Goal: Task Accomplishment & Management: Use online tool/utility

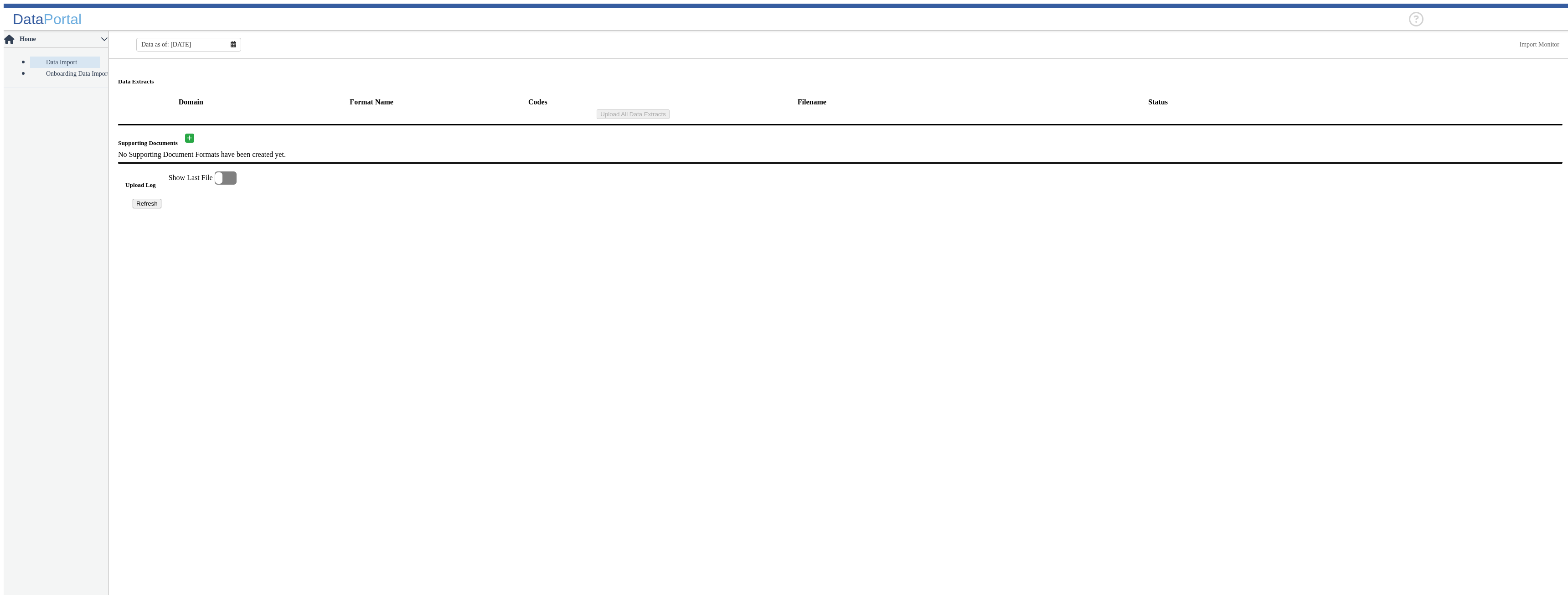
click at [407, 284] on main "Data Extracts Domain Format Name Codes Filename Status Upload All Data Extracts…" at bounding box center [840, 329] width 1463 height 540
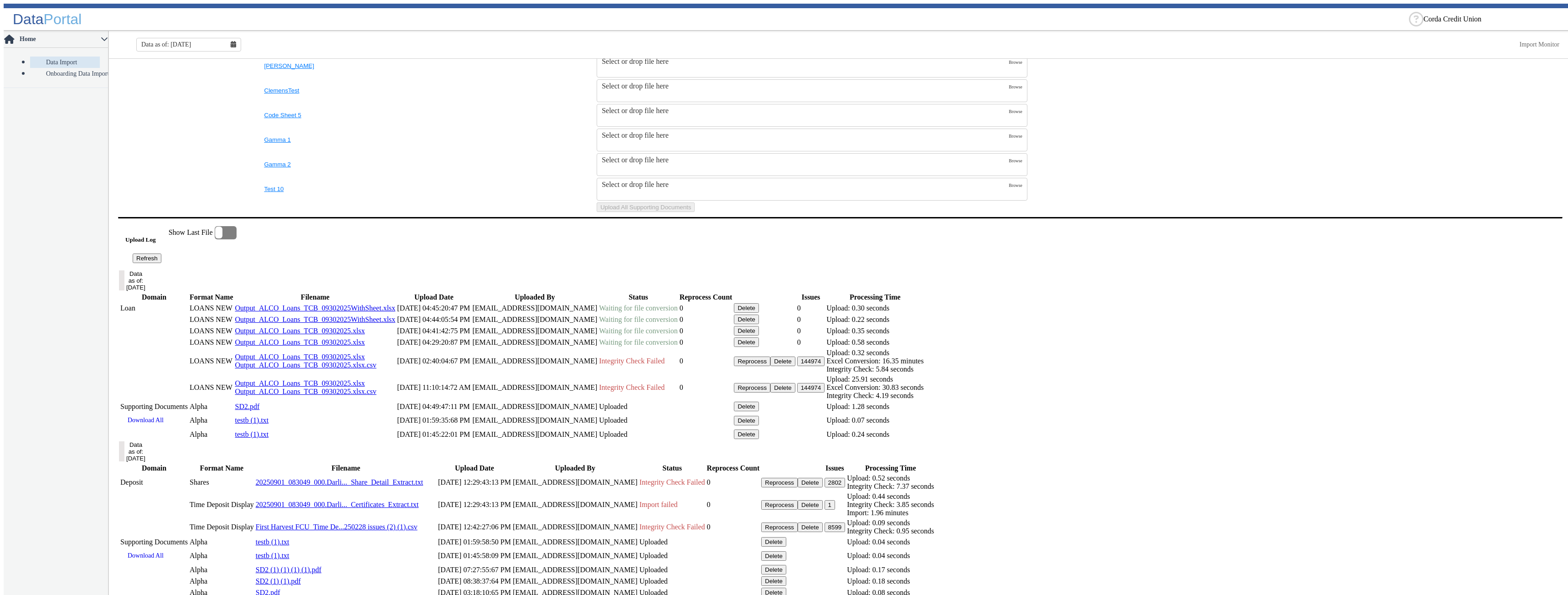
scroll to position [456, 0]
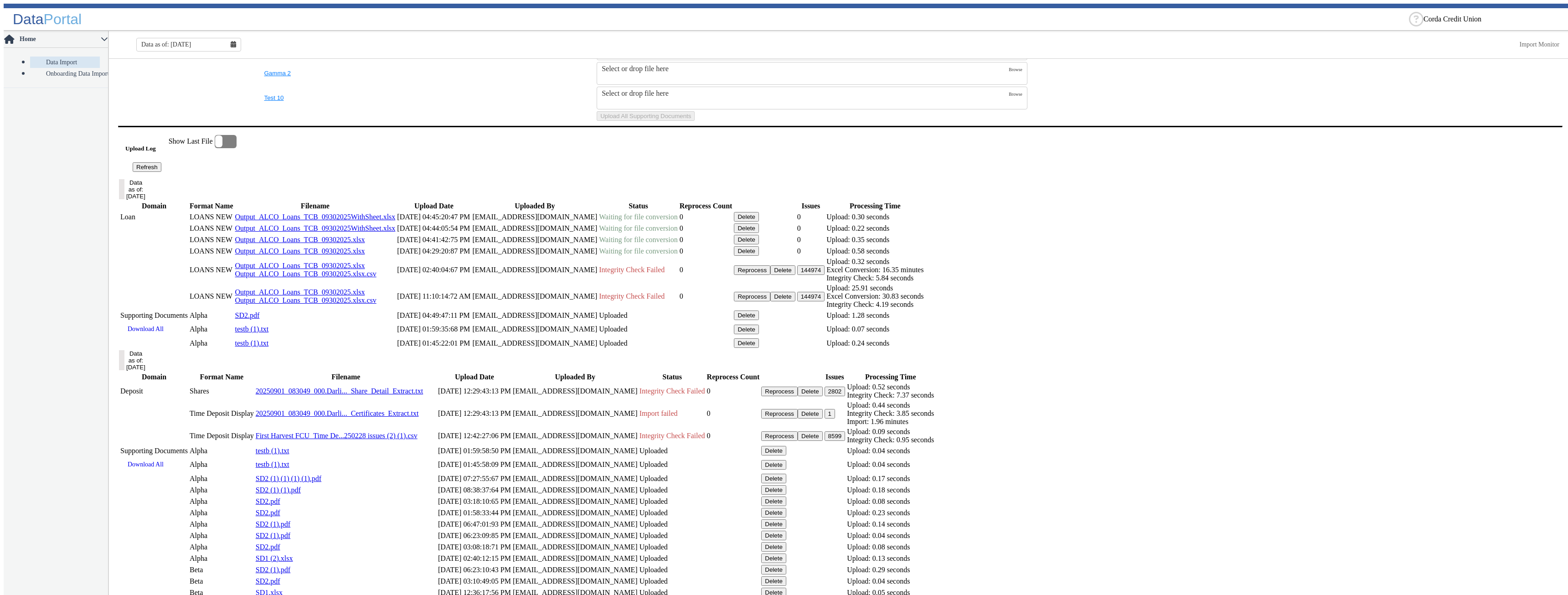
click at [237, 148] on div at bounding box center [226, 142] width 22 height 13
click at [0, 0] on input "checkbox" at bounding box center [0, 0] width 0 height 0
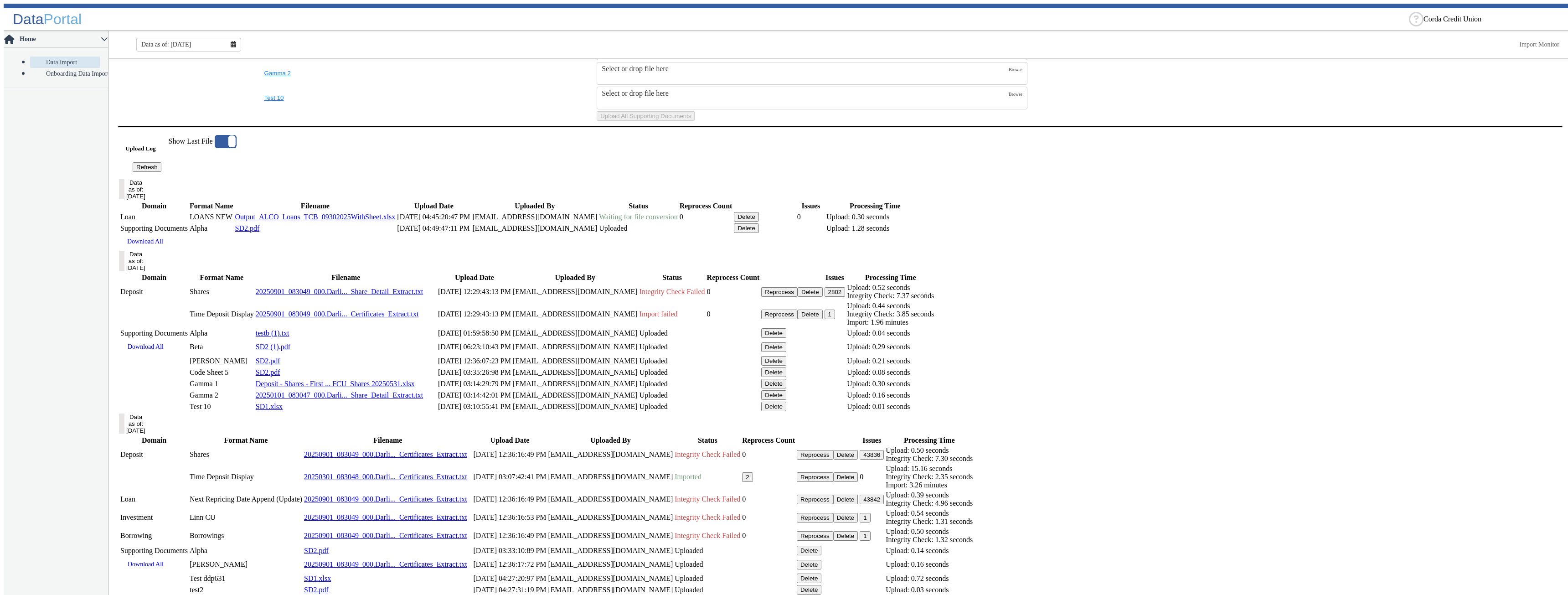
scroll to position [412, 0]
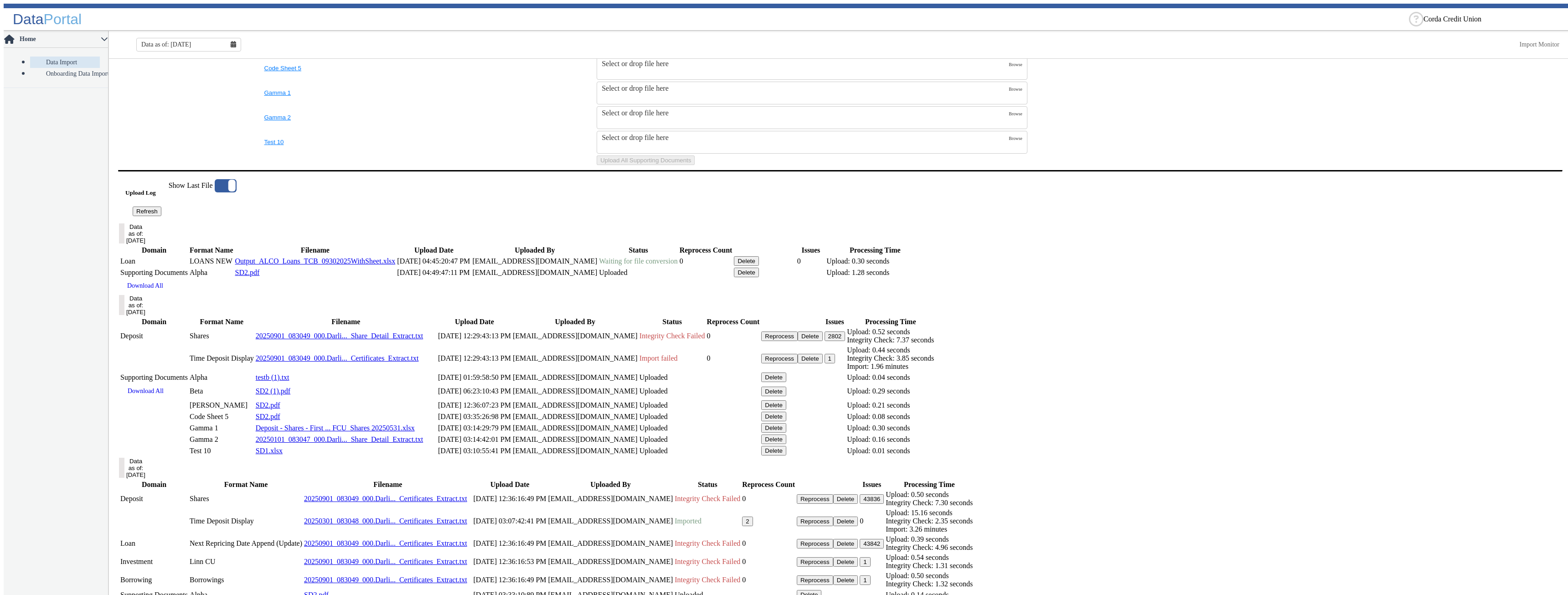
click at [237, 192] on div at bounding box center [226, 186] width 22 height 13
click at [0, 0] on input "checkbox" at bounding box center [0, 0] width 0 height 0
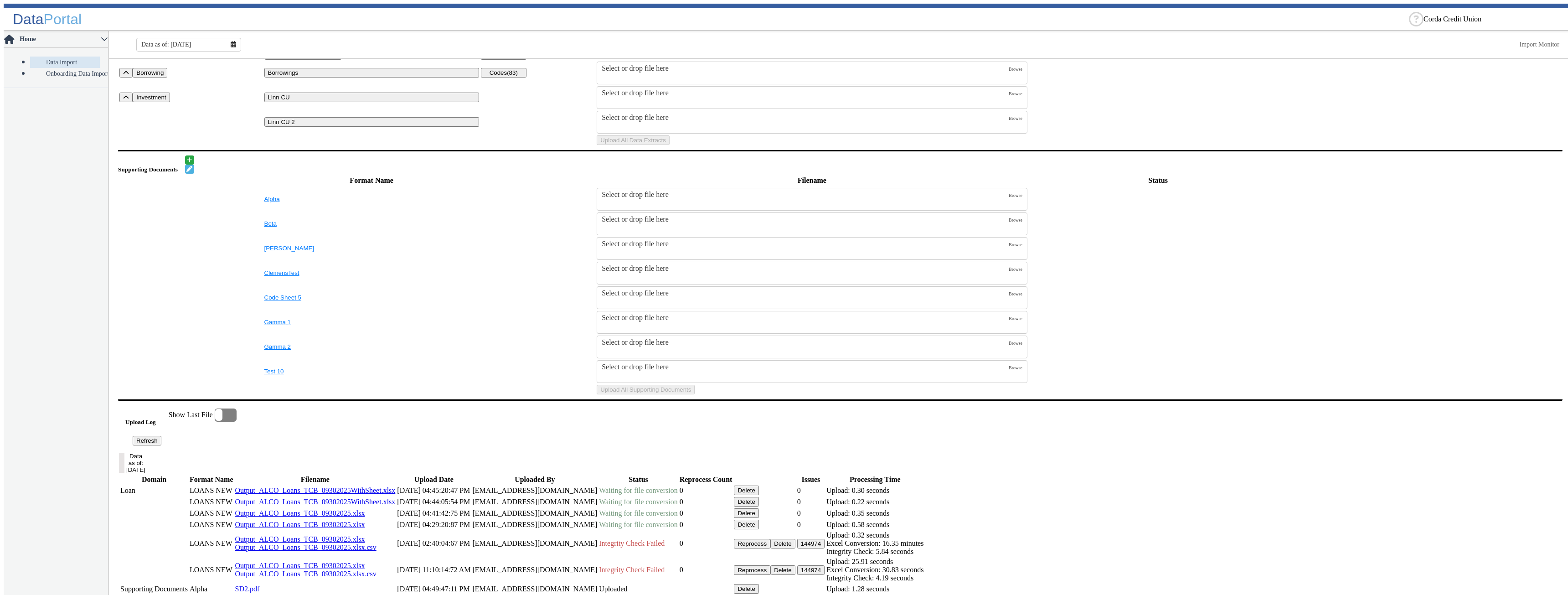
scroll to position [137, 0]
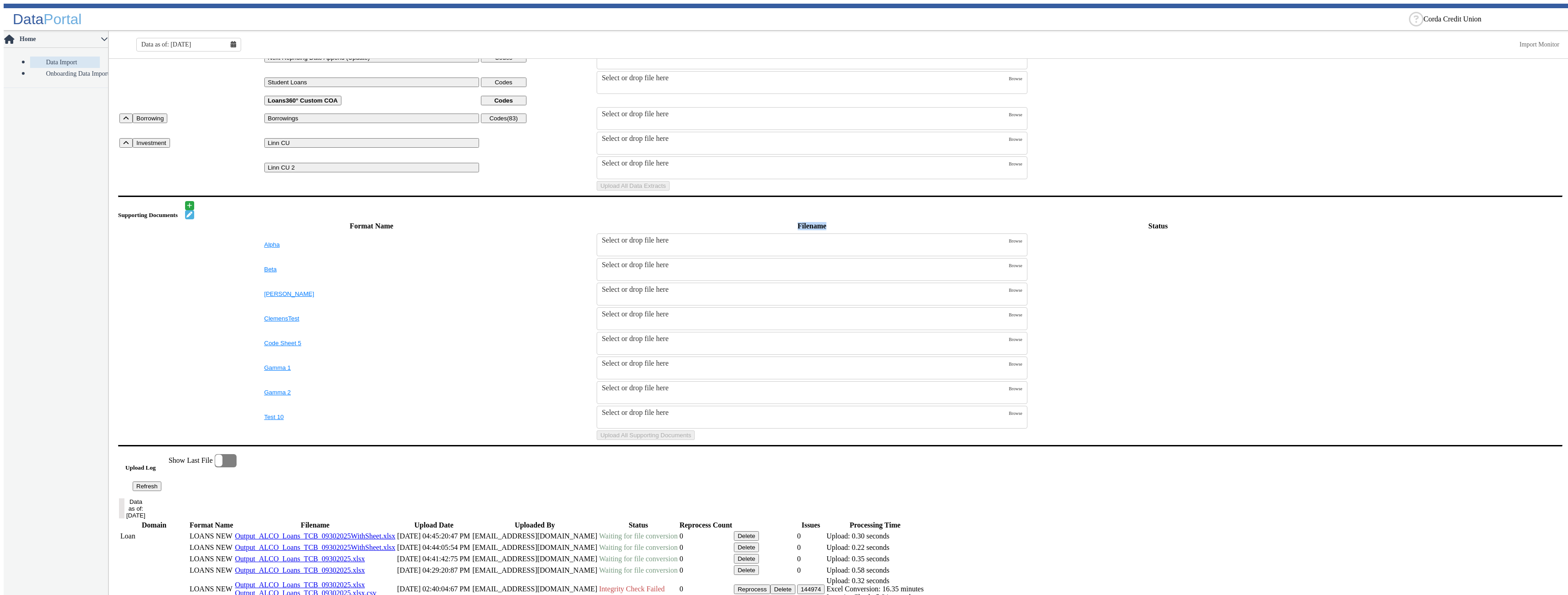
drag, startPoint x: 621, startPoint y: 298, endPoint x: 590, endPoint y: 299, distance: 31.0
click at [596, 232] on th "Filename" at bounding box center [811, 226] width 432 height 12
click at [642, 232] on th "Filename" at bounding box center [811, 226] width 432 height 12
drag, startPoint x: 626, startPoint y: 298, endPoint x: 589, endPoint y: 298, distance: 37.0
click at [596, 232] on th "Filename" at bounding box center [811, 226] width 432 height 12
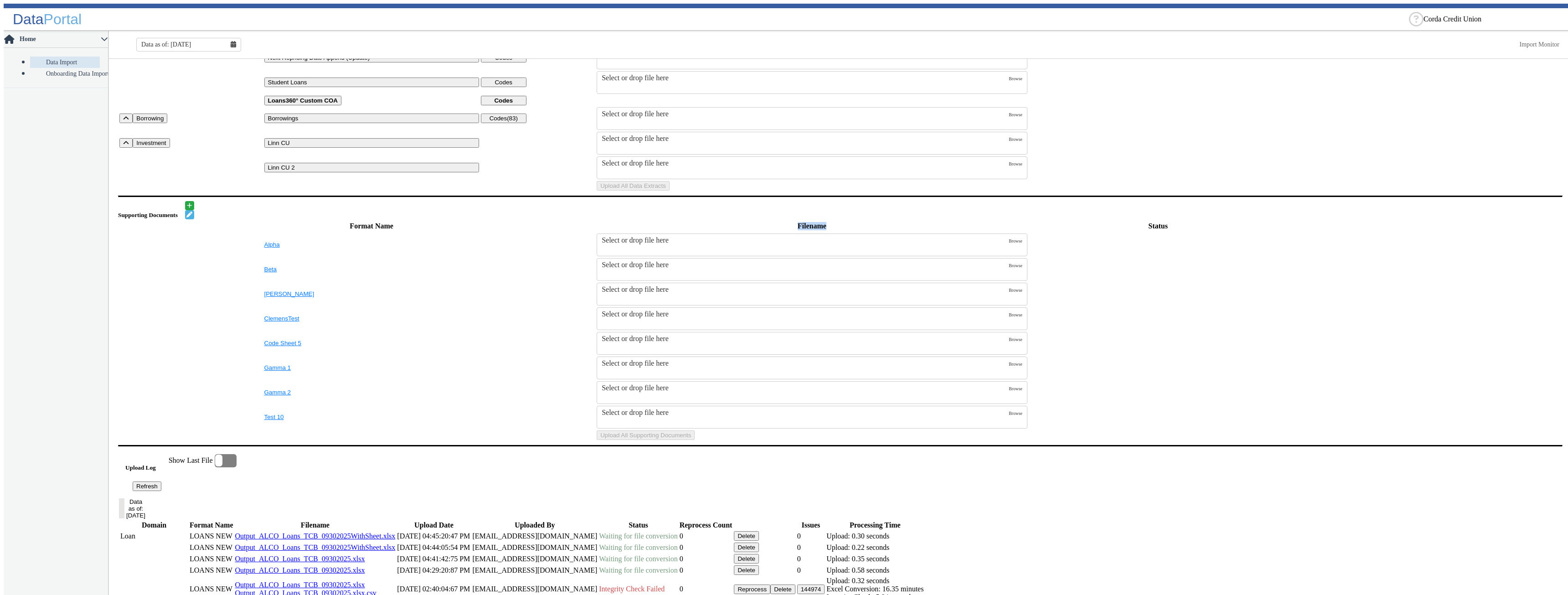
click at [650, 232] on th "Filename" at bounding box center [811, 226] width 432 height 12
drag, startPoint x: 621, startPoint y: 298, endPoint x: 590, endPoint y: 298, distance: 31.0
click at [596, 232] on th "Filename" at bounding box center [811, 226] width 432 height 12
click at [625, 232] on th "Filename" at bounding box center [811, 226] width 432 height 12
drag, startPoint x: 625, startPoint y: 298, endPoint x: 591, endPoint y: 298, distance: 34.0
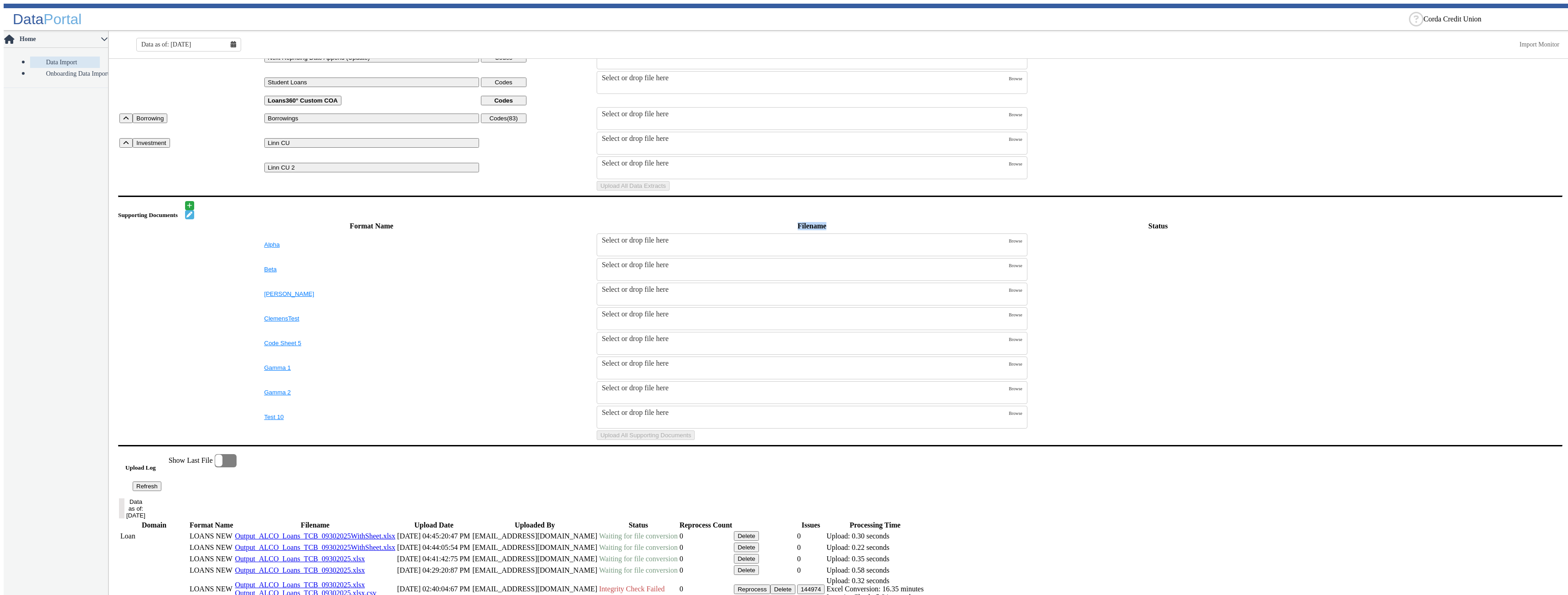
click at [596, 232] on th "Filename" at bounding box center [811, 226] width 432 height 12
click at [882, 219] on div "Supporting Documents" at bounding box center [840, 210] width 1444 height 18
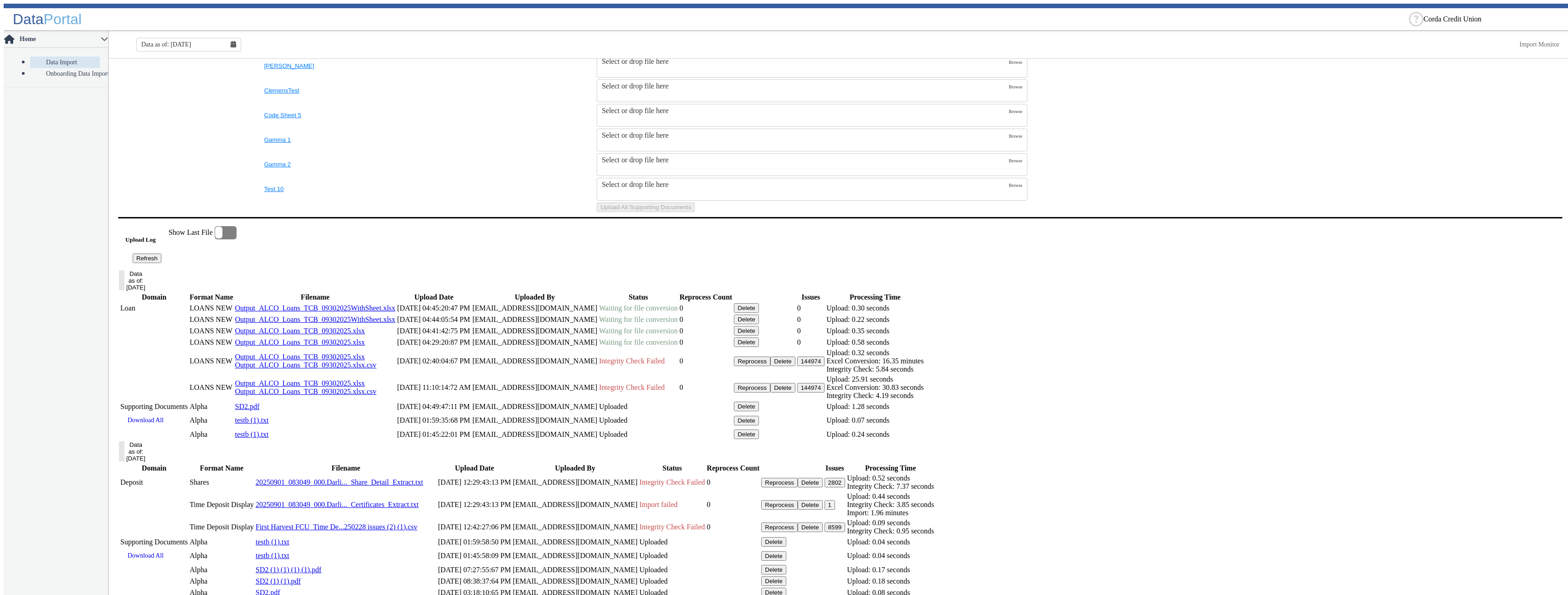
scroll to position [410, 0]
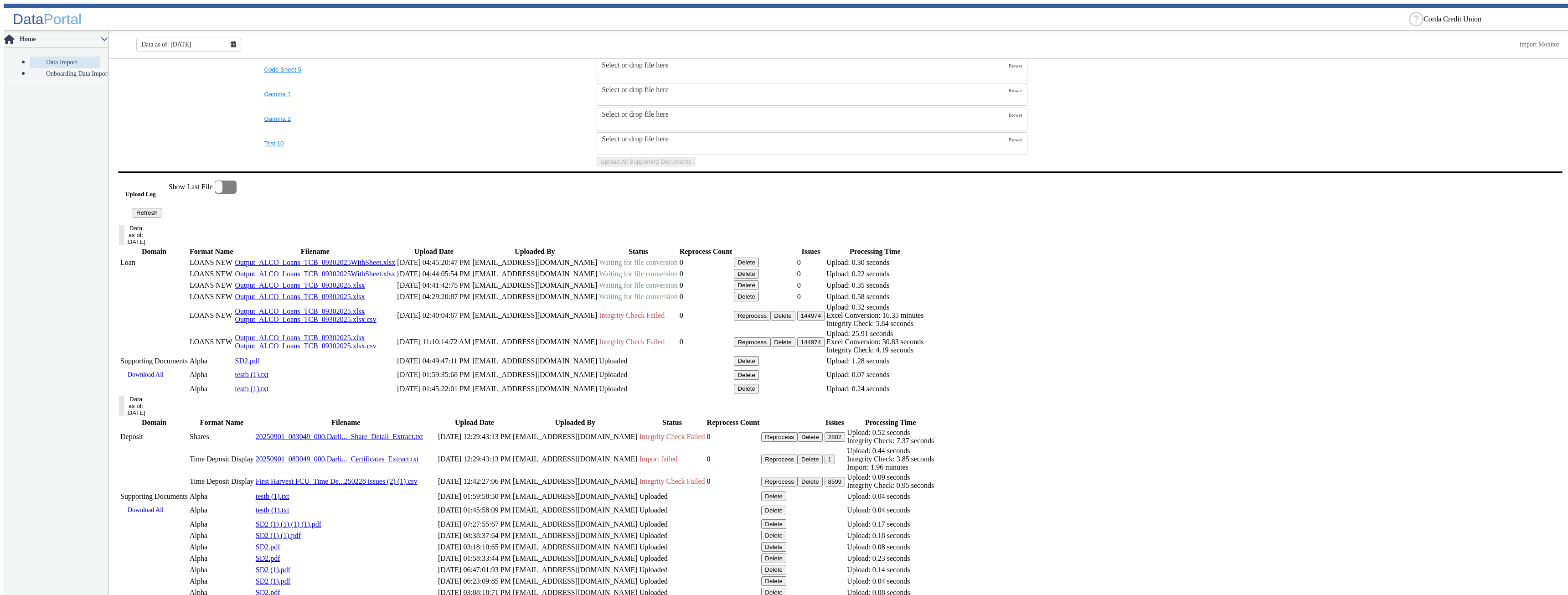
click at [124, 245] on button "Data as of: 09/30/2025" at bounding box center [121, 234] width 5 height 20
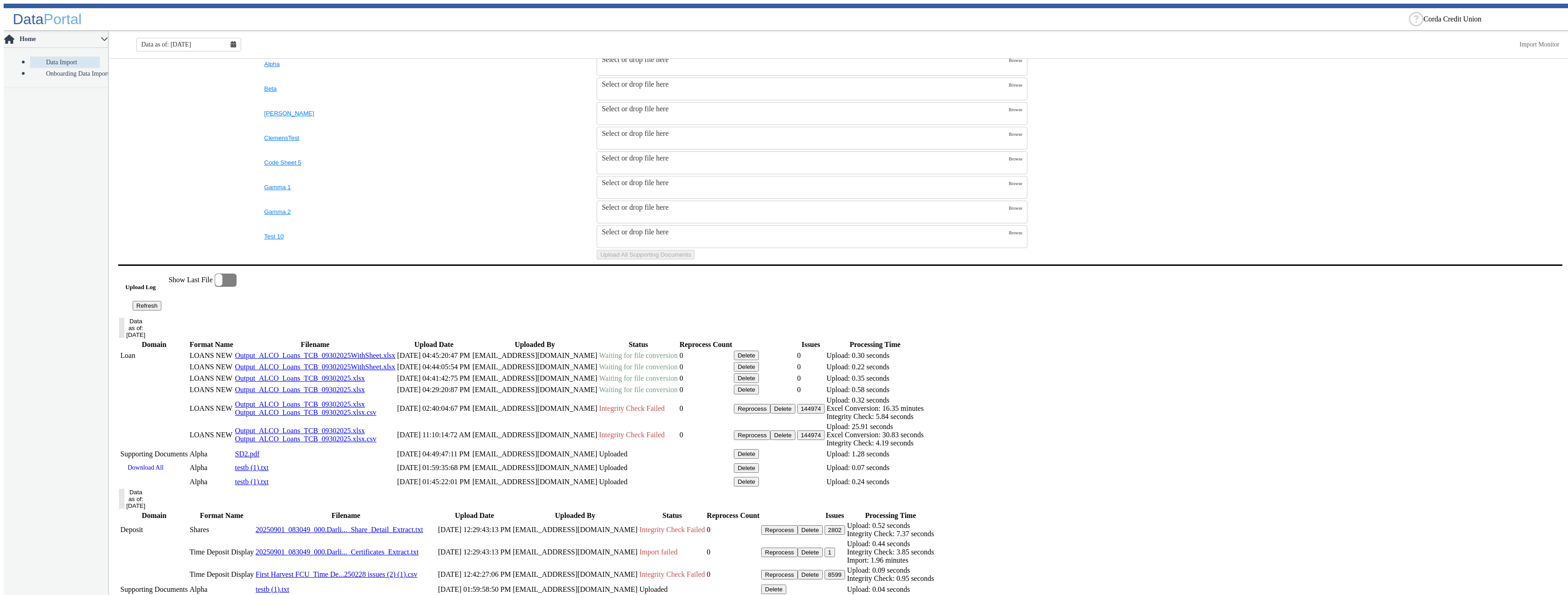
click at [231, 311] on div "Upload Log Refresh Show Last File" at bounding box center [840, 292] width 1430 height 37
click at [124, 338] on button "Data as of: 09/30/2025" at bounding box center [121, 328] width 5 height 20
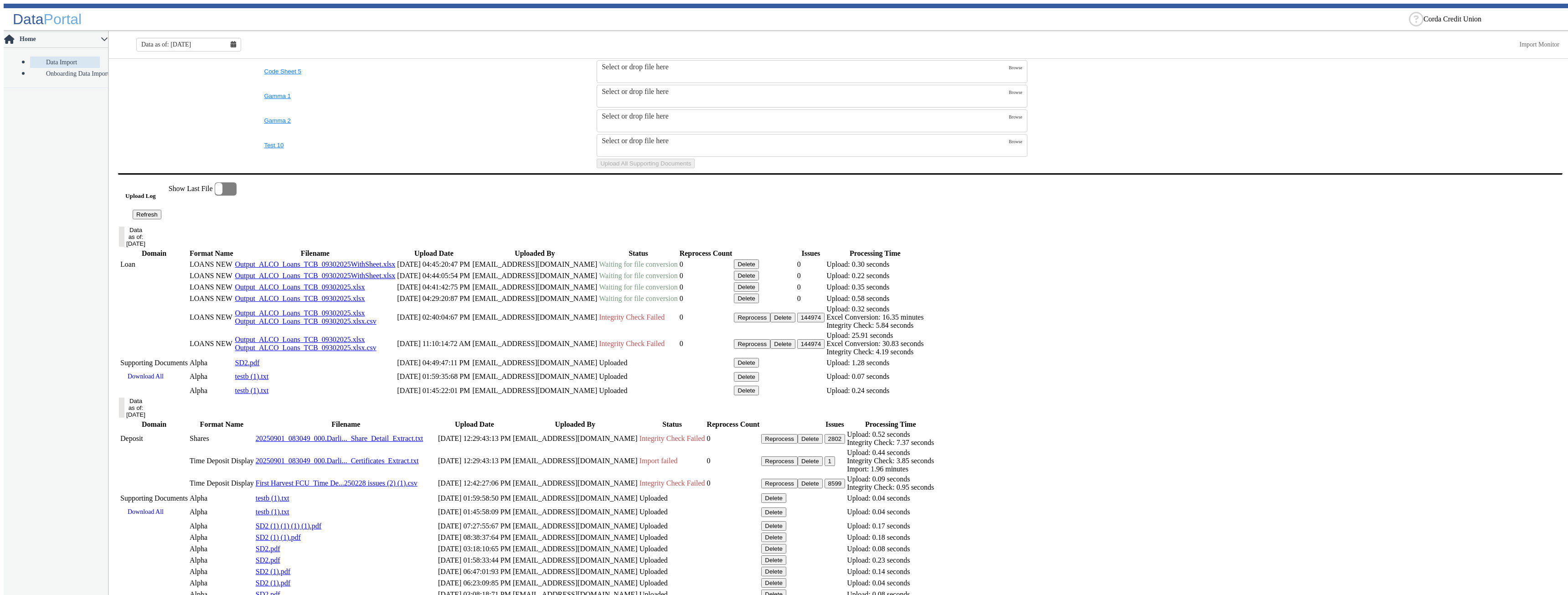
scroll to position [454, 0]
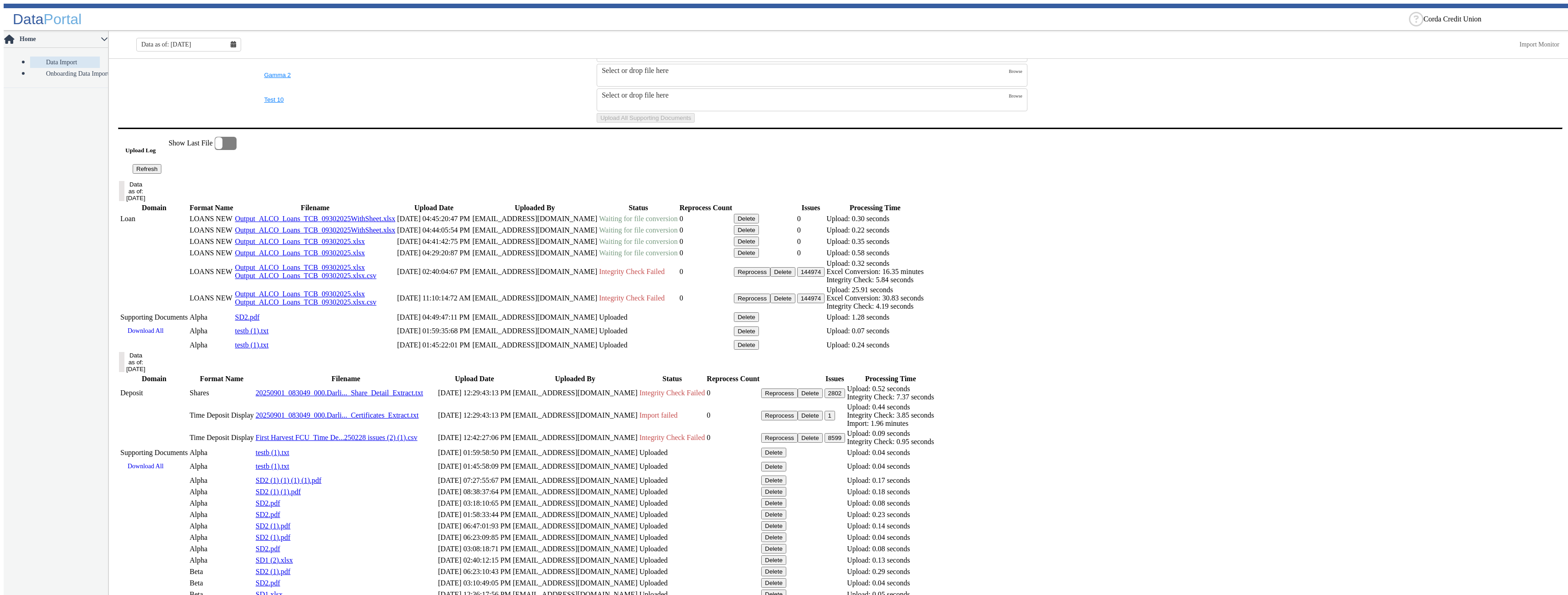
click at [237, 150] on div at bounding box center [226, 144] width 22 height 13
click at [0, 0] on input "checkbox" at bounding box center [0, 0] width 0 height 0
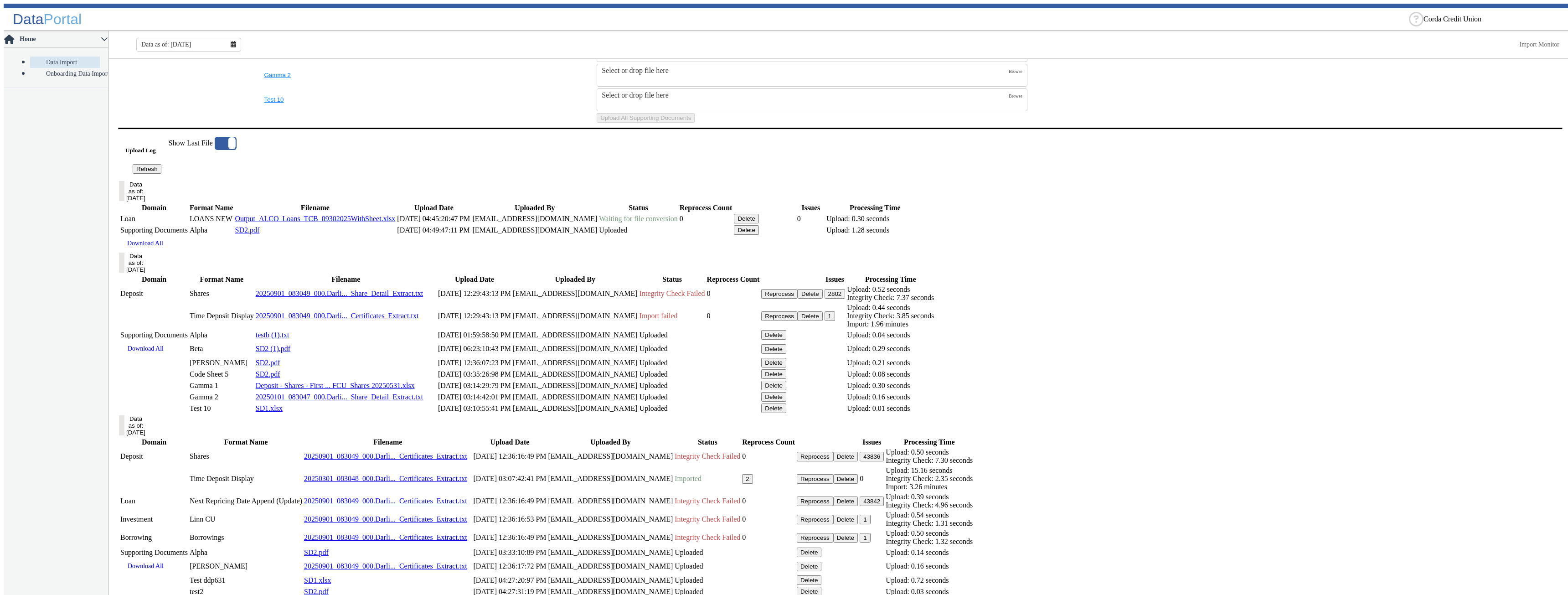
scroll to position [412, 0]
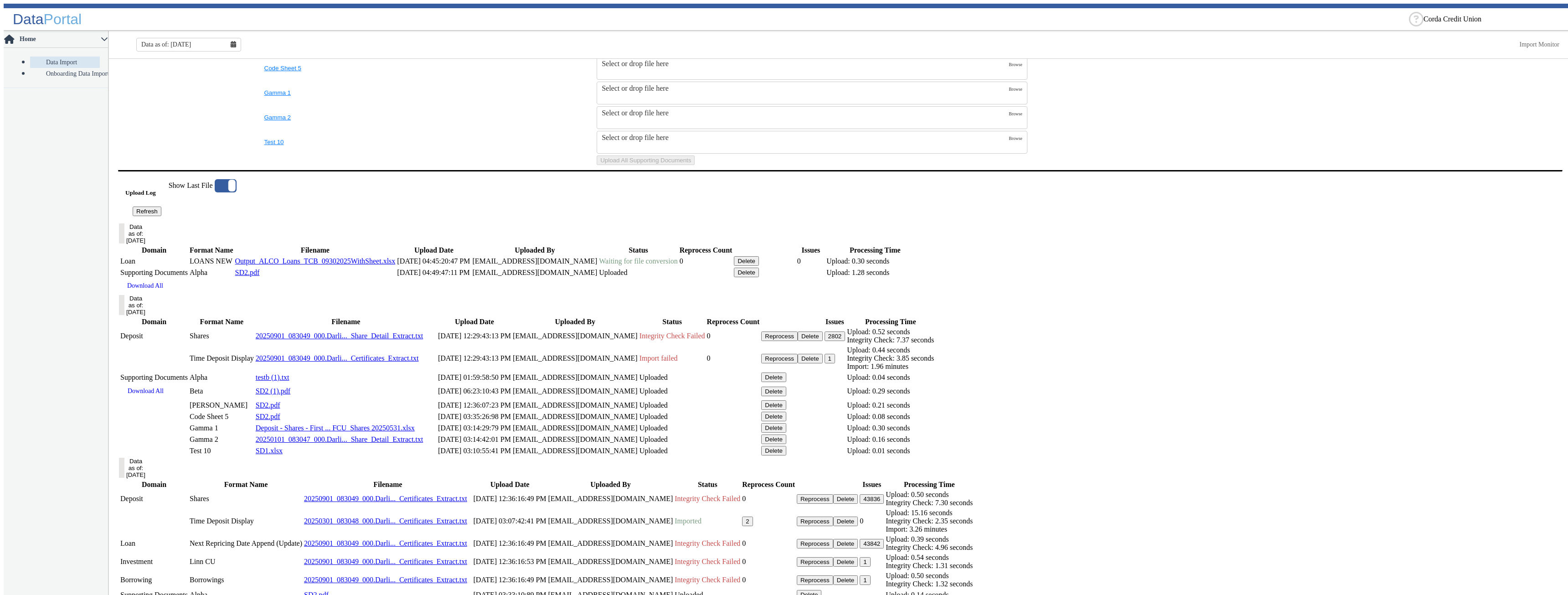
click at [124, 244] on button "Data as of: 09/30/2025" at bounding box center [121, 233] width 5 height 20
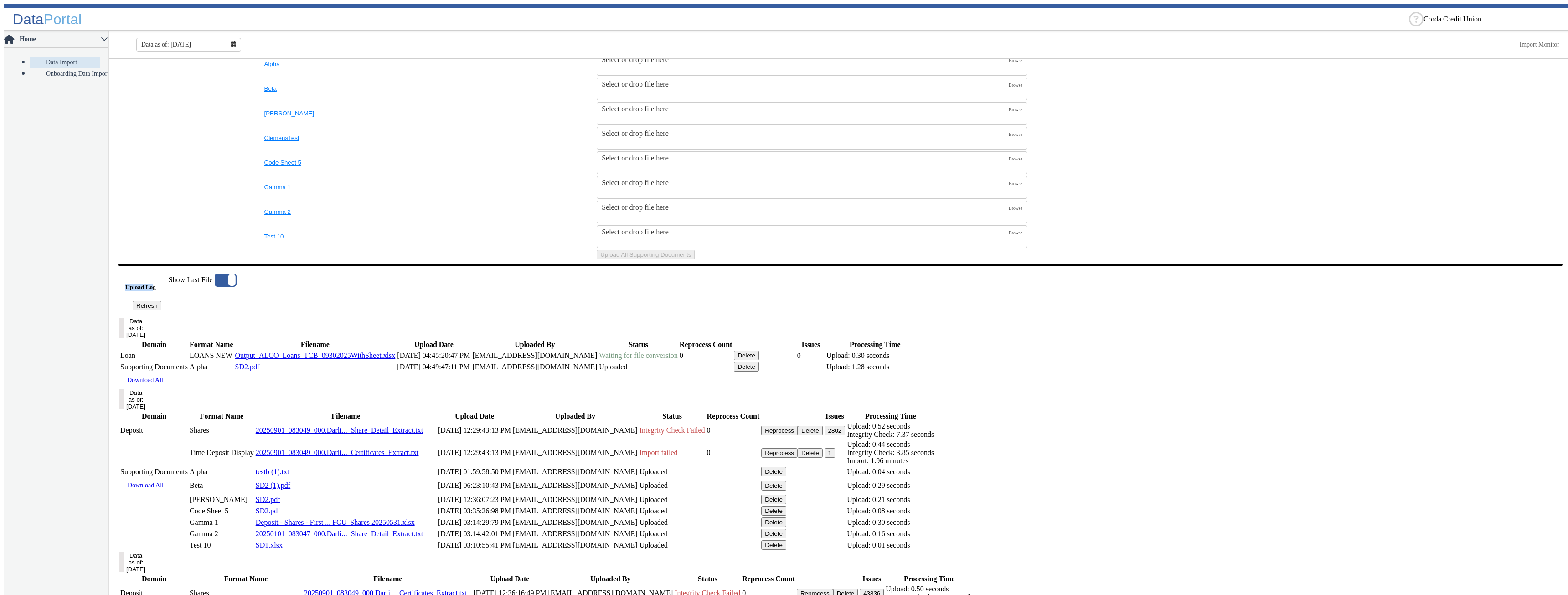
drag, startPoint x: 125, startPoint y: 419, endPoint x: 163, endPoint y: 417, distance: 38.1
click at [163, 291] on h5 "Upload Log" at bounding box center [147, 287] width 43 height 7
click at [229, 311] on div "Upload Log Refresh Show Last File" at bounding box center [840, 292] width 1430 height 37
click at [251, 311] on div "Upload Log Refresh Show Last File" at bounding box center [840, 292] width 1430 height 37
click at [186, 260] on td "SupportingDocs" at bounding box center [191, 255] width 144 height 10
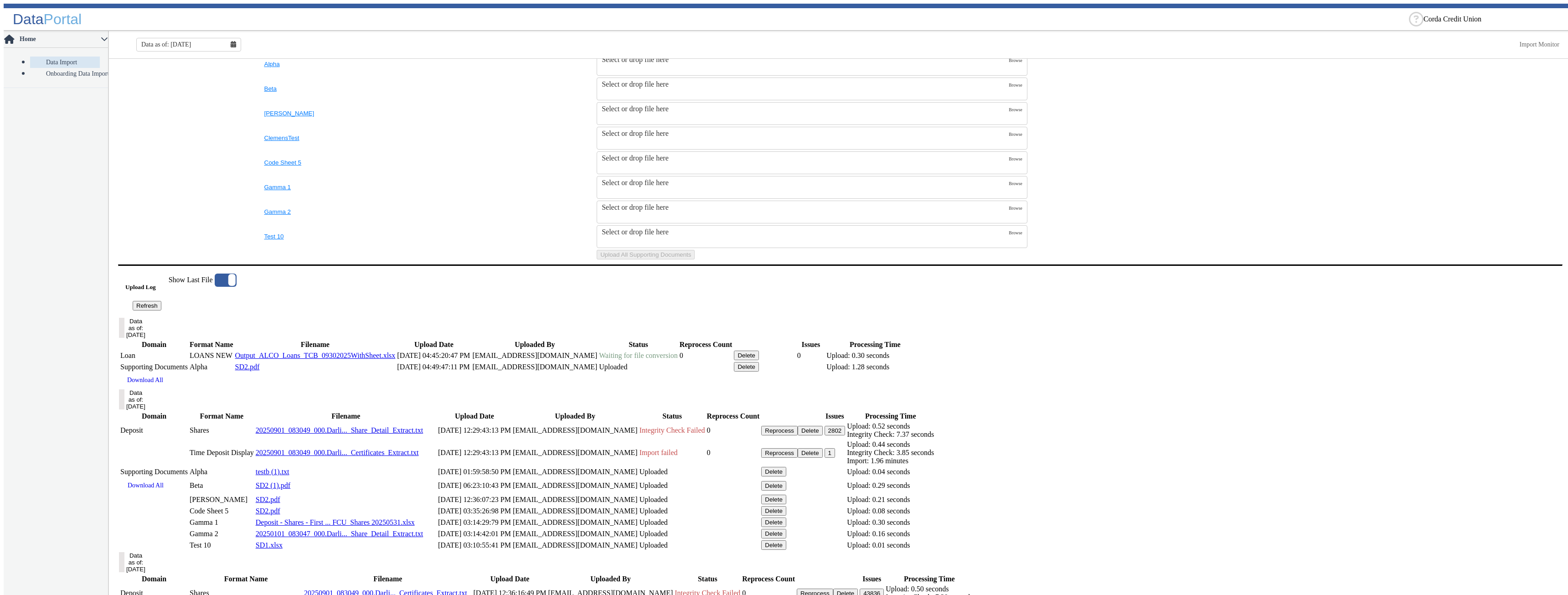
drag, startPoint x: 626, startPoint y: 117, endPoint x: 621, endPoint y: 117, distance: 5.0
click at [621, 52] on th "Filename" at bounding box center [811, 45] width 432 height 12
drag, startPoint x: 623, startPoint y: 117, endPoint x: 589, endPoint y: 116, distance: 34.0
click at [596, 52] on th "Filename" at bounding box center [811, 45] width 432 height 12
click at [688, 52] on th "Filename" at bounding box center [811, 45] width 432 height 12
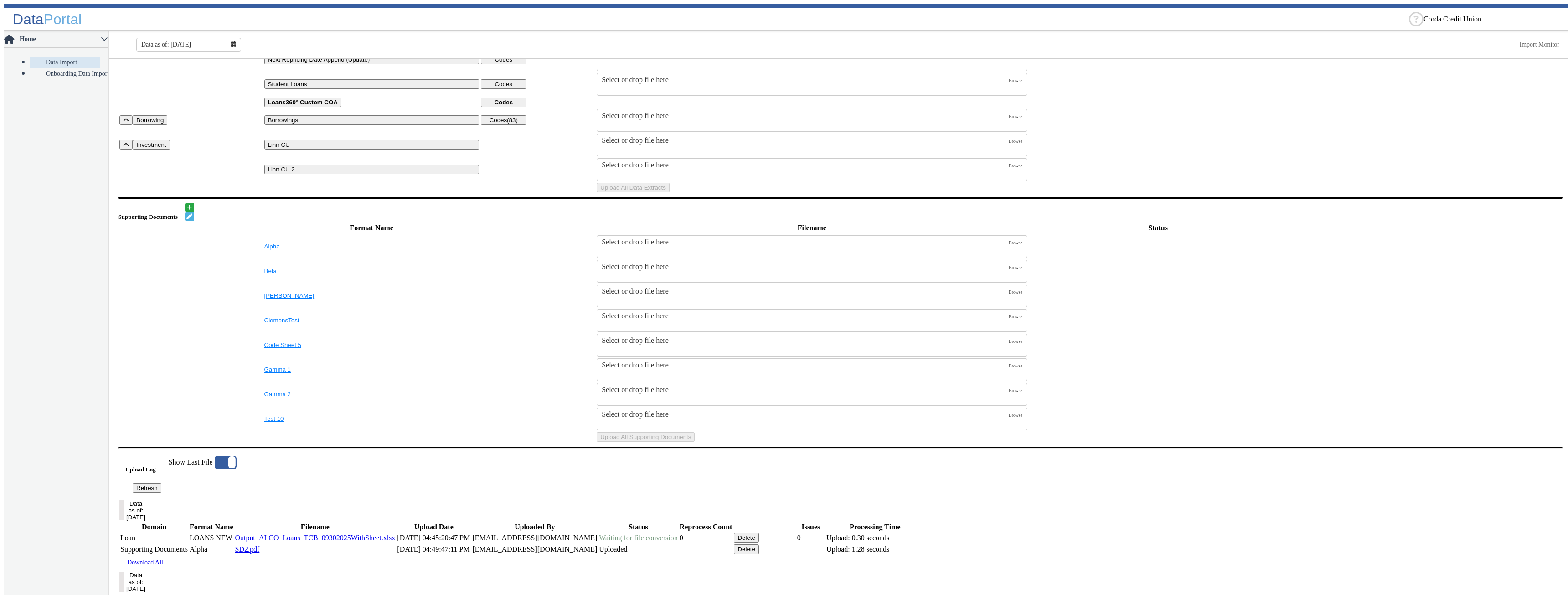
scroll to position [181, 0]
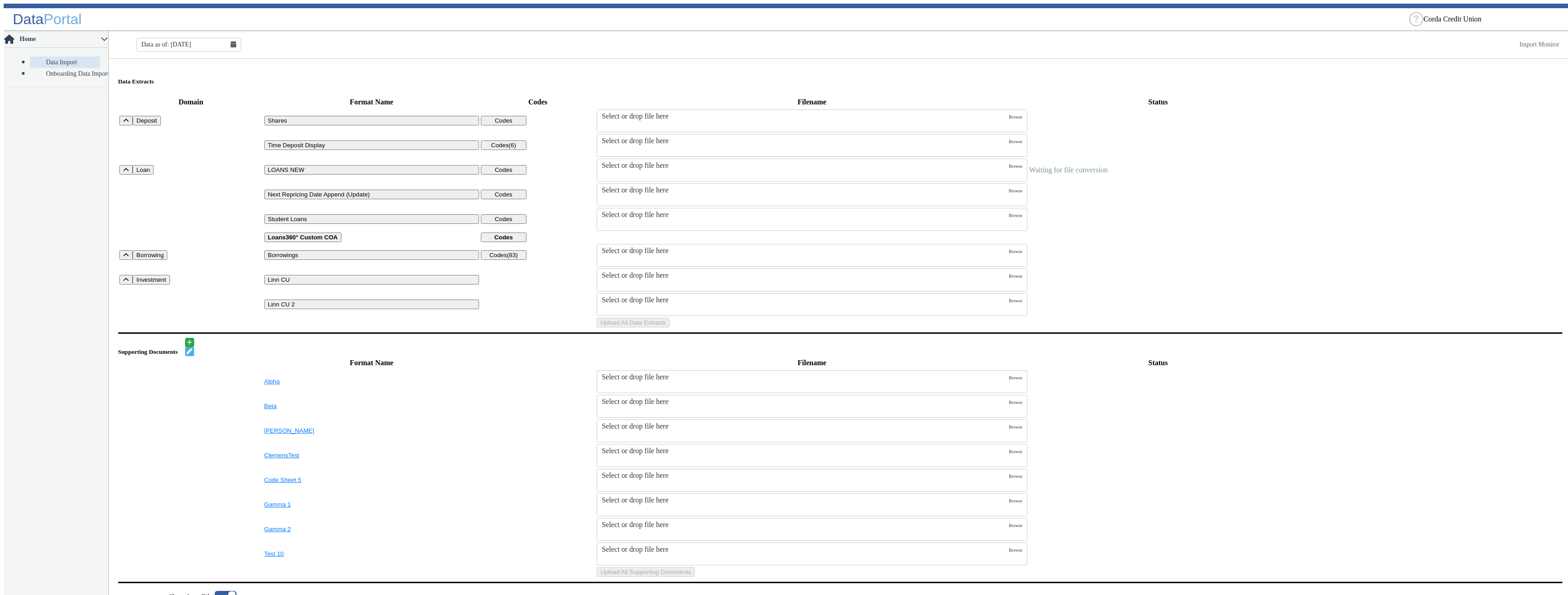
click at [1302, 226] on table "Domain Format Name Codes Filename Status Deposit Shares Codes Select or drop fi…" at bounding box center [840, 212] width 1444 height 233
drag, startPoint x: 621, startPoint y: 434, endPoint x: 588, endPoint y: 436, distance: 33.1
click at [588, 369] on thead "Format Name Filename Status" at bounding box center [840, 362] width 1443 height 12
drag, startPoint x: 626, startPoint y: 87, endPoint x: 592, endPoint y: 85, distance: 34.1
click at [596, 96] on th "Filename" at bounding box center [811, 102] width 432 height 12
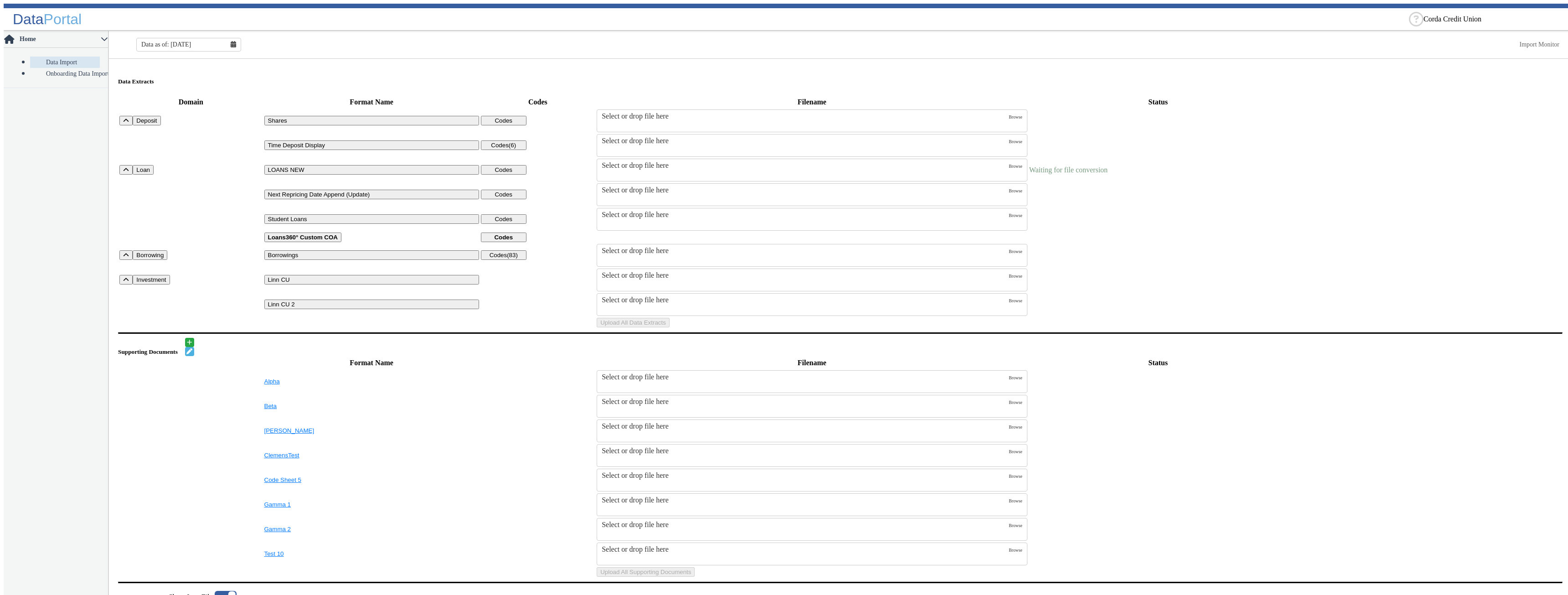
click at [692, 78] on h5 "Data Extracts" at bounding box center [840, 82] width 1444 height 7
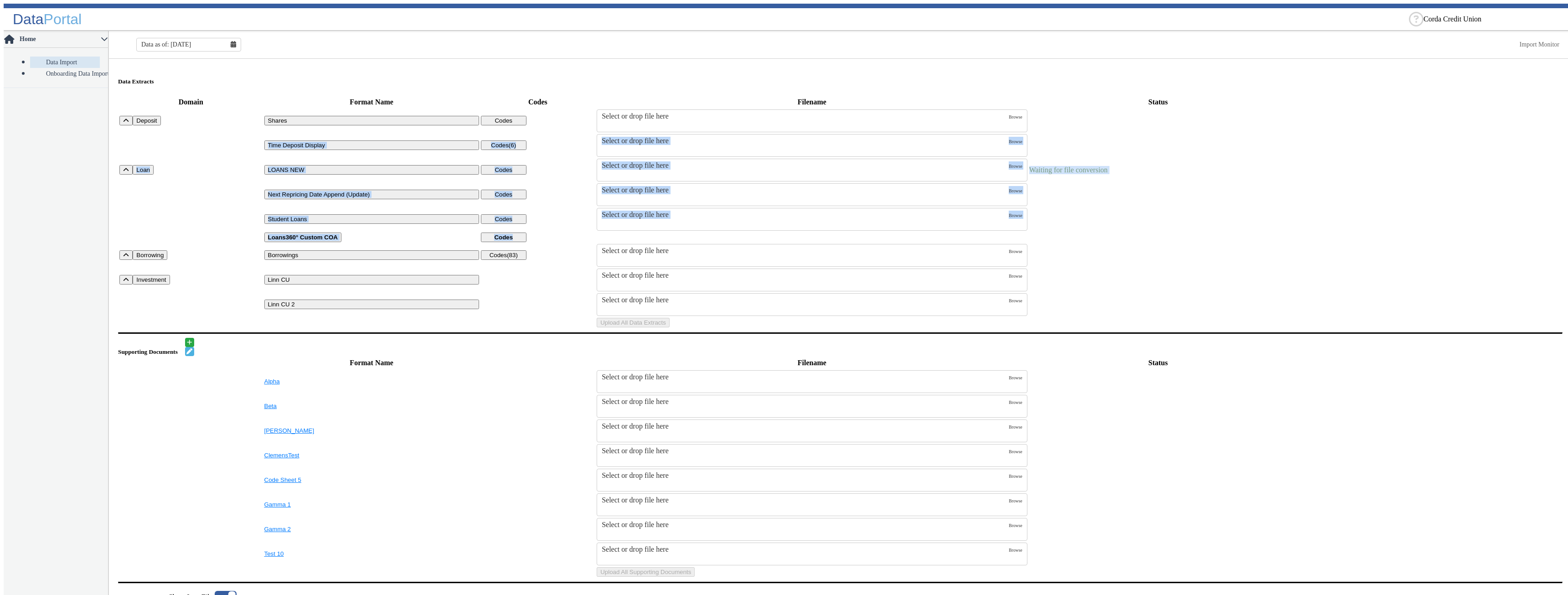
drag, startPoint x: 1298, startPoint y: 94, endPoint x: 1441, endPoint y: 253, distance: 213.8
click at [1441, 253] on table "Domain Format Name Codes Filename Status Deposit Shares Codes Select or drop fi…" at bounding box center [840, 212] width 1444 height 233
drag, startPoint x: 1466, startPoint y: 267, endPoint x: 1457, endPoint y: 239, distance: 29.4
click at [1466, 242] on td "Uploads" at bounding box center [1425, 237] width 273 height 10
click at [1468, 242] on td "Uploads" at bounding box center [1425, 237] width 273 height 10
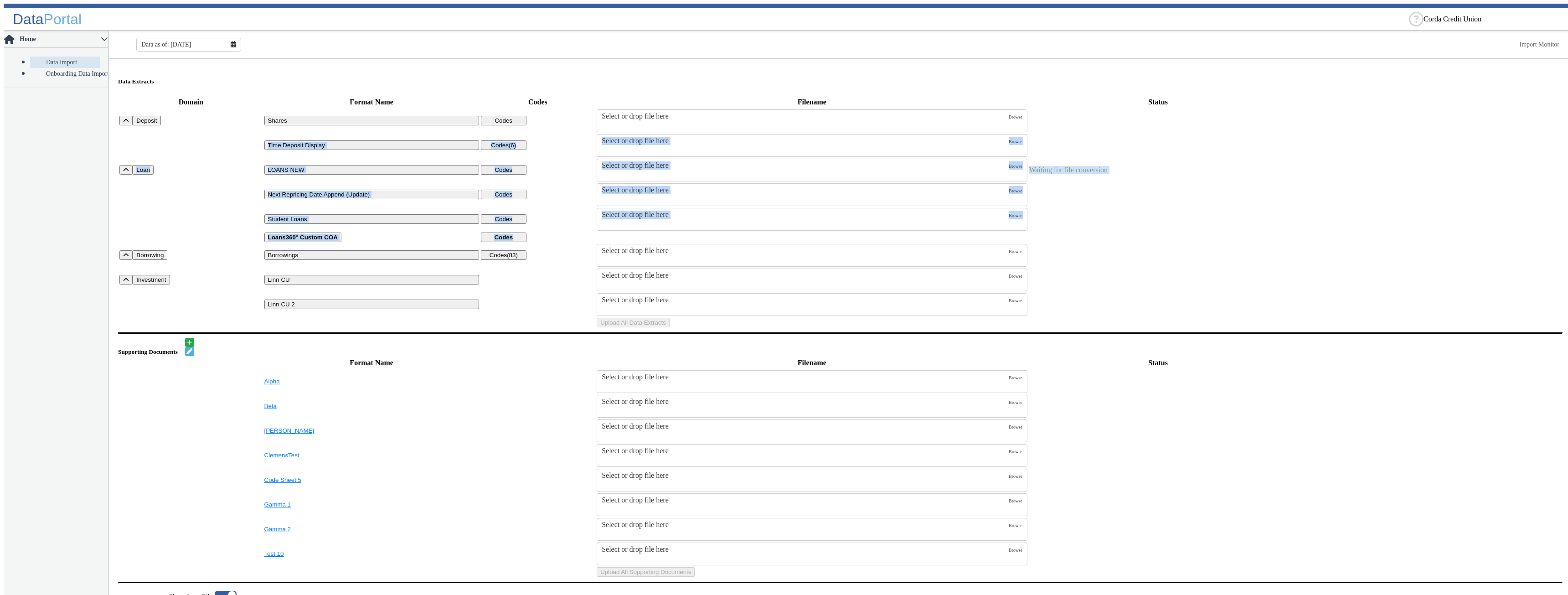
click at [1413, 242] on td "Uploads" at bounding box center [1425, 237] width 273 height 10
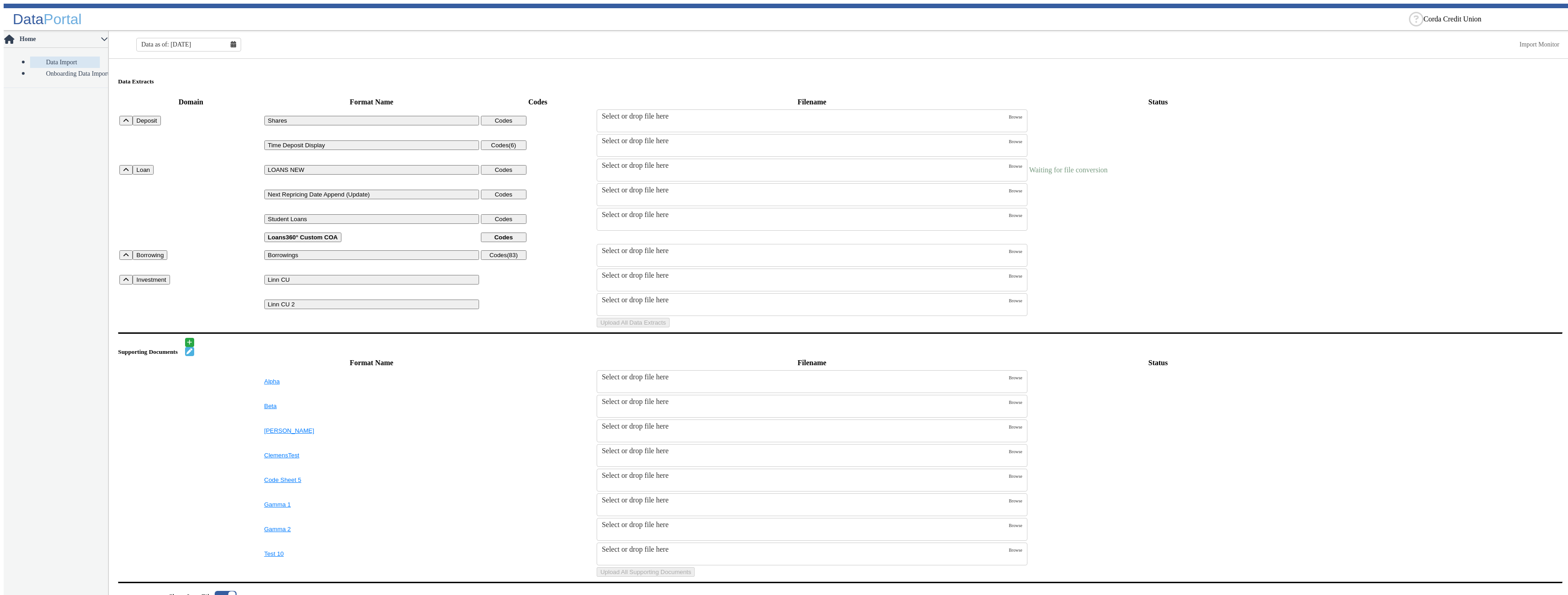
click at [849, 46] on div "Data as of: 9/30/2025 Import Monitor" at bounding box center [840, 44] width 1463 height 23
drag, startPoint x: 1111, startPoint y: 171, endPoint x: 1023, endPoint y: 174, distance: 88.1
click at [1029, 174] on td "Waiting for file conversion" at bounding box center [1158, 170] width 259 height 24
click at [1138, 174] on td "Waiting for file conversion" at bounding box center [1158, 170] width 259 height 24
click at [1362, 78] on h5 "Data Extracts" at bounding box center [840, 82] width 1444 height 7
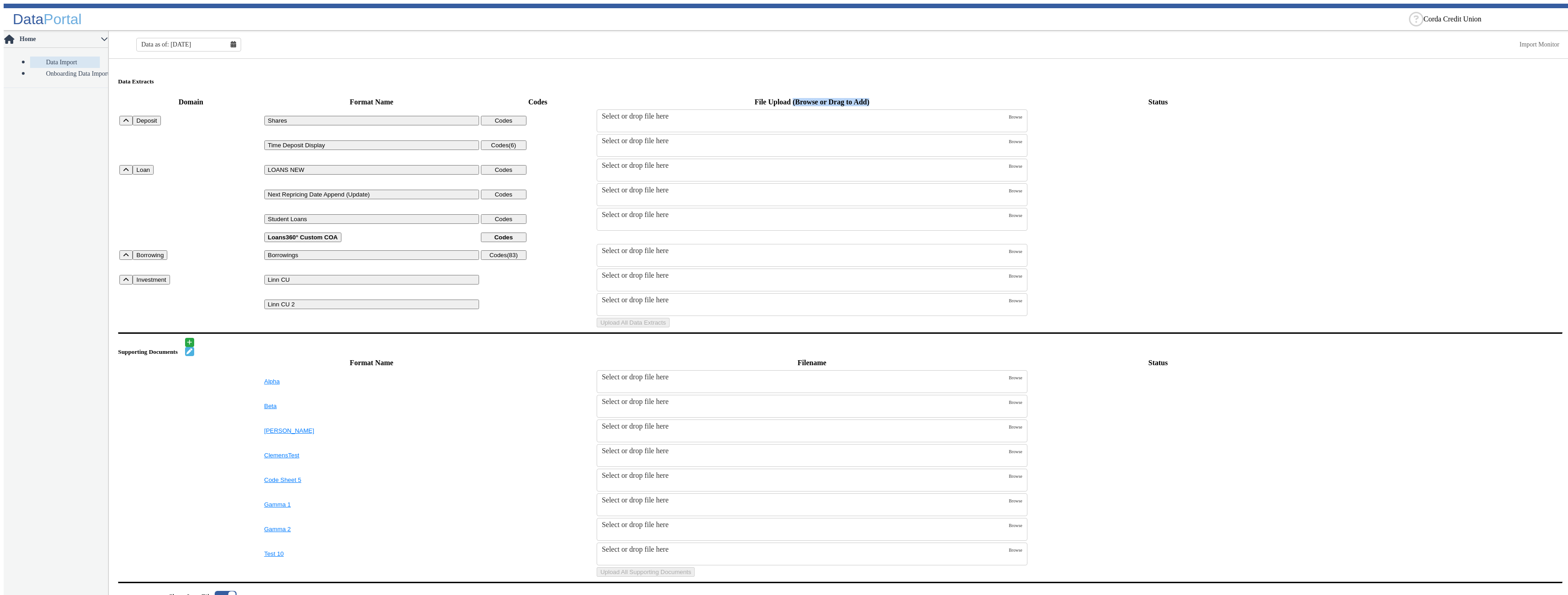
drag, startPoint x: 710, startPoint y: 85, endPoint x: 629, endPoint y: 83, distance: 81.0
click at [629, 96] on th "File Upload (Browse or Drag to Add)" at bounding box center [811, 102] width 432 height 12
click at [723, 96] on th "File Upload (Browse or Drag to Add)" at bounding box center [811, 102] width 432 height 12
